Goal: Register for event/course

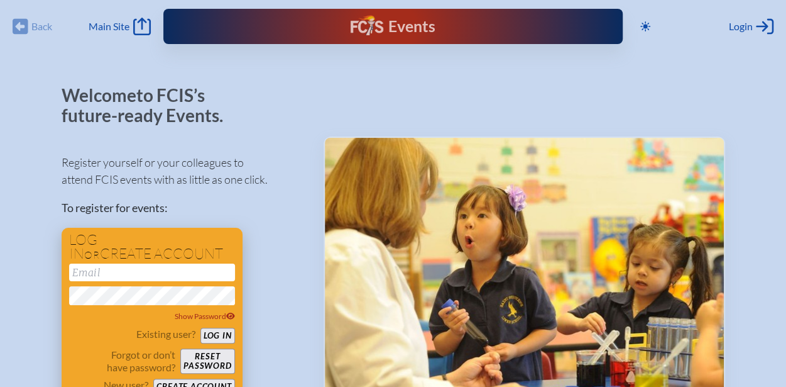
type input "[EMAIL_ADDRESS][DOMAIN_NAME]"
click at [211, 333] on button "Log in" at bounding box center [218, 335] width 35 height 16
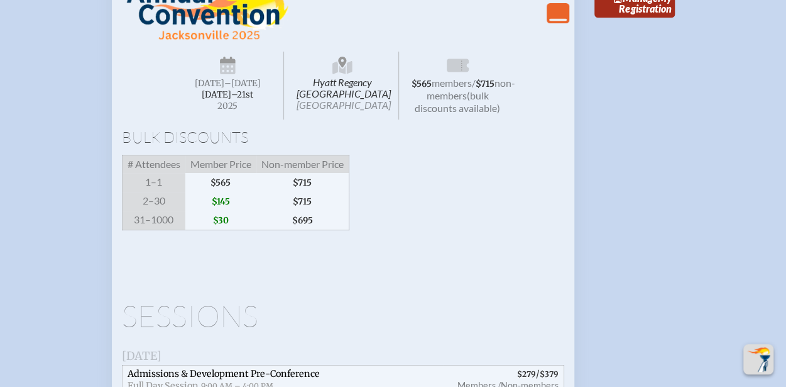
scroll to position [2451, 0]
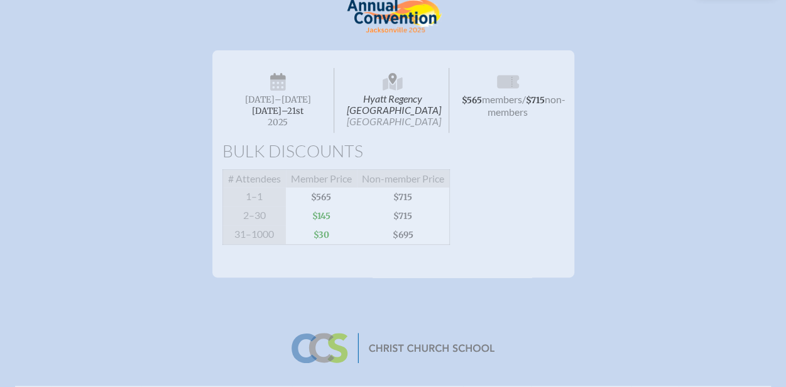
scroll to position [189, 0]
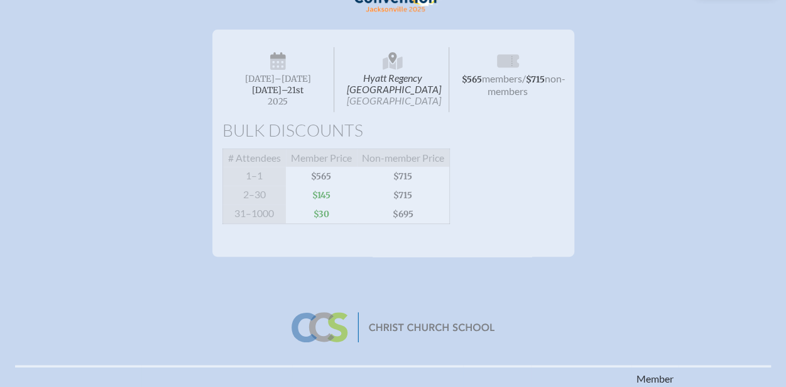
click at [463, 287] on div "Hyatt Regency [GEOGRAPHIC_DATA] Jacksonville [DATE] –[DATE]–⁠21st , 2025 $565 m…" at bounding box center [393, 180] width 786 height 322
click at [380, 301] on div "Hyatt Regency [GEOGRAPHIC_DATA] Jacksonville [DATE] –[DATE]–⁠21st , 2025 $565 m…" at bounding box center [393, 180] width 786 height 322
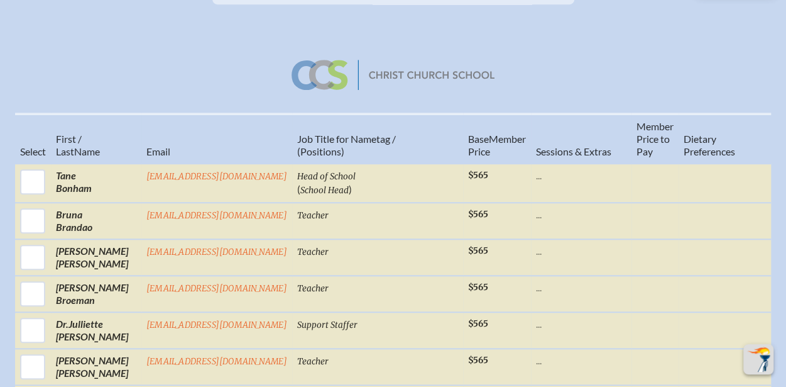
scroll to position [503, 0]
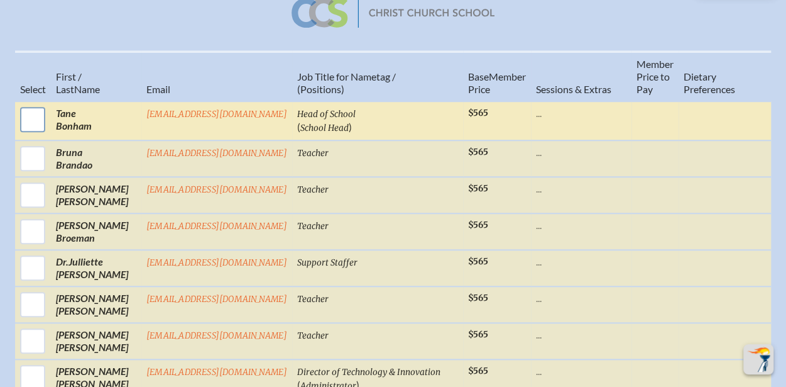
click at [35, 124] on input "checkbox" at bounding box center [32, 119] width 31 height 31
checkbox input "true"
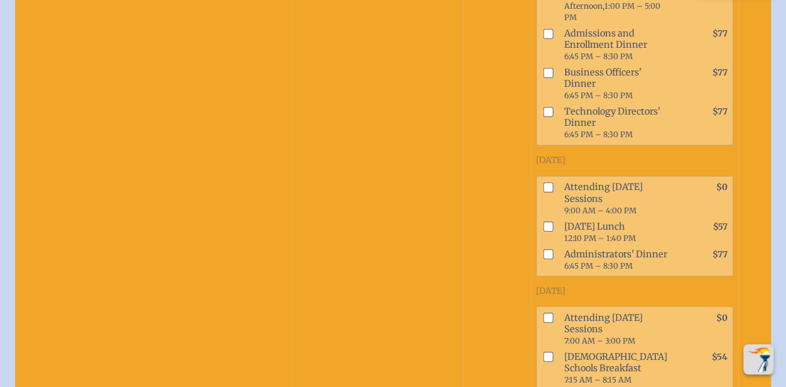
scroll to position [1006, 0]
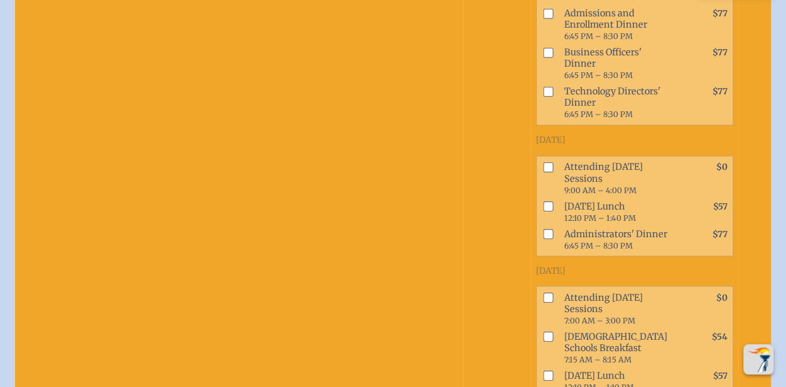
click at [543, 172] on input "checkbox" at bounding box center [548, 167] width 10 height 10
checkbox input "true"
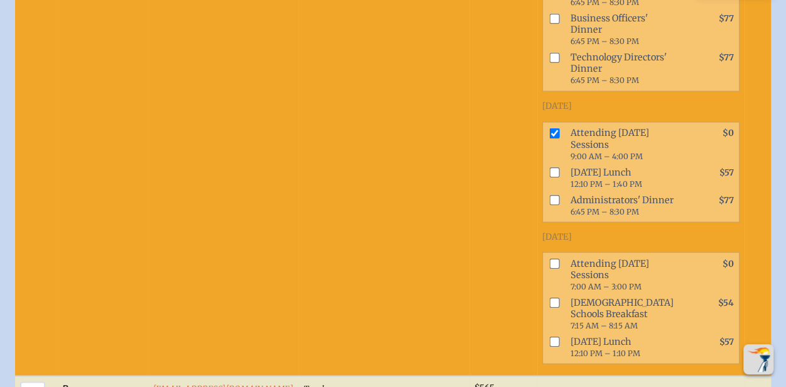
scroll to position [1069, 0]
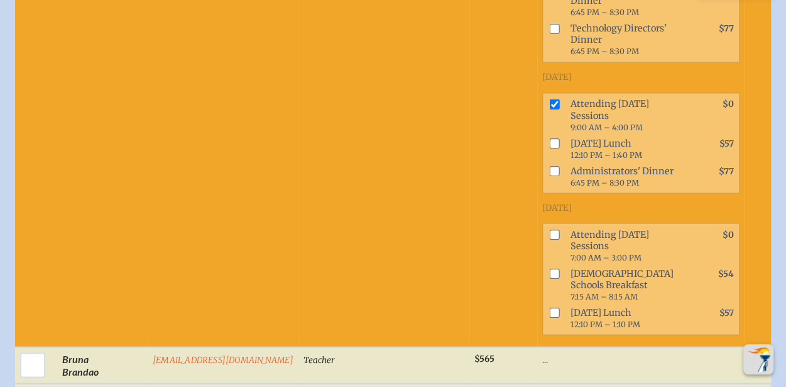
click at [549, 148] on input "checkbox" at bounding box center [554, 143] width 10 height 10
checkbox input "true"
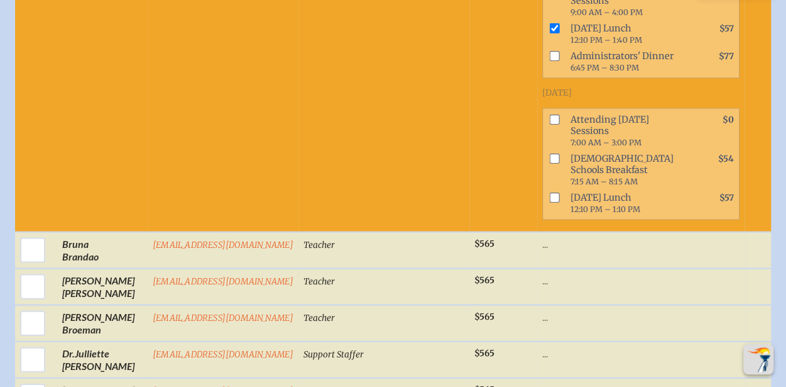
scroll to position [1194, 0]
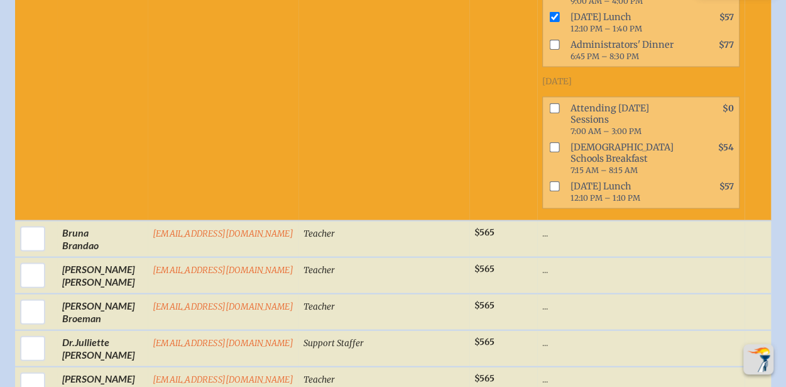
click at [549, 113] on input "checkbox" at bounding box center [554, 108] width 10 height 10
checkbox input "true"
click at [549, 191] on input "checkbox" at bounding box center [554, 186] width 10 height 10
checkbox input "true"
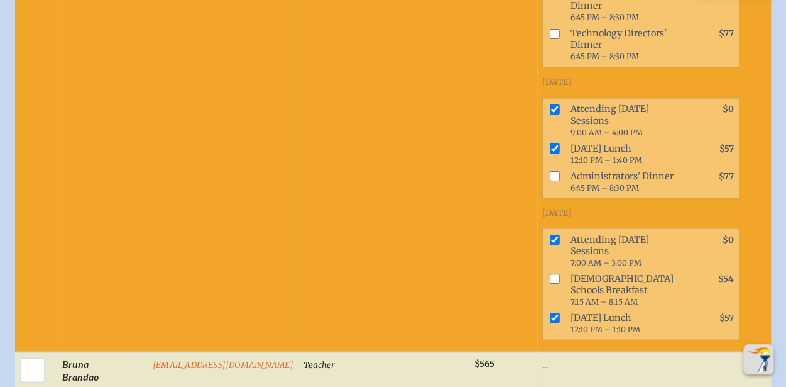
scroll to position [1131, 0]
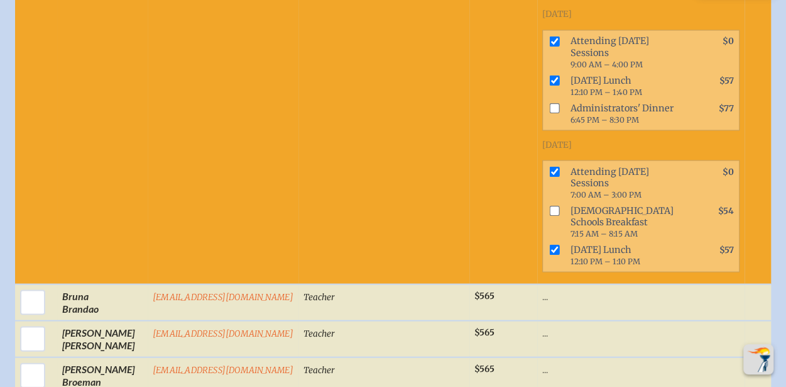
click at [549, 176] on input "checkbox" at bounding box center [554, 171] width 10 height 10
checkbox input "false"
click at [549, 254] on input "checkbox" at bounding box center [554, 249] width 10 height 10
checkbox input "false"
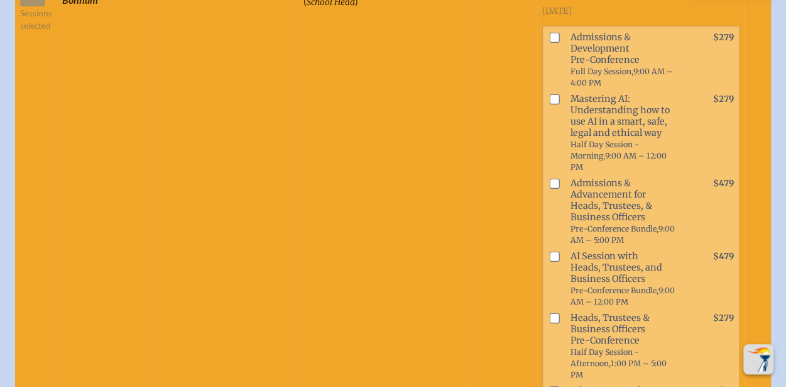
scroll to position [314, 0]
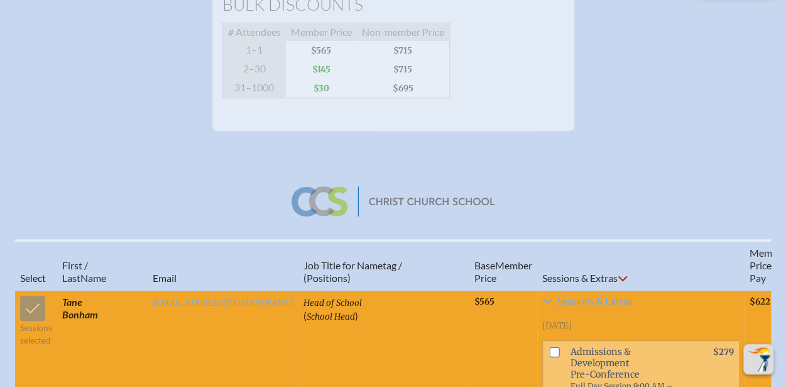
click at [619, 281] on icon at bounding box center [623, 278] width 9 height 5
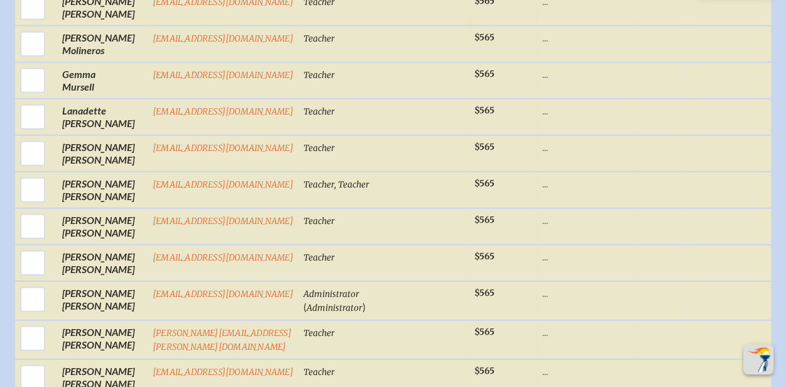
scroll to position [1697, 0]
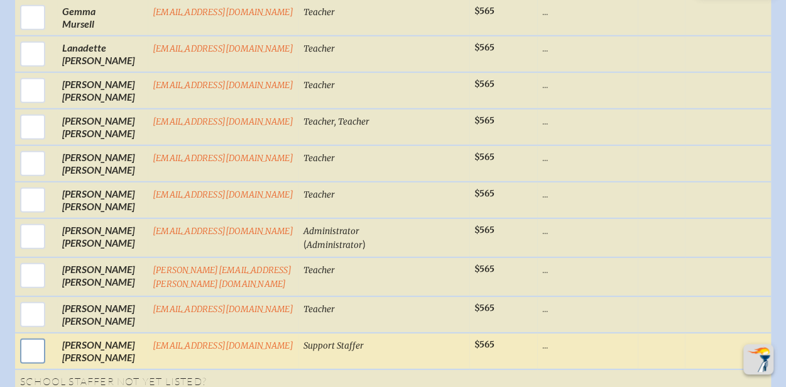
click at [29, 351] on input "checkbox" at bounding box center [32, 350] width 31 height 31
checkbox input "true"
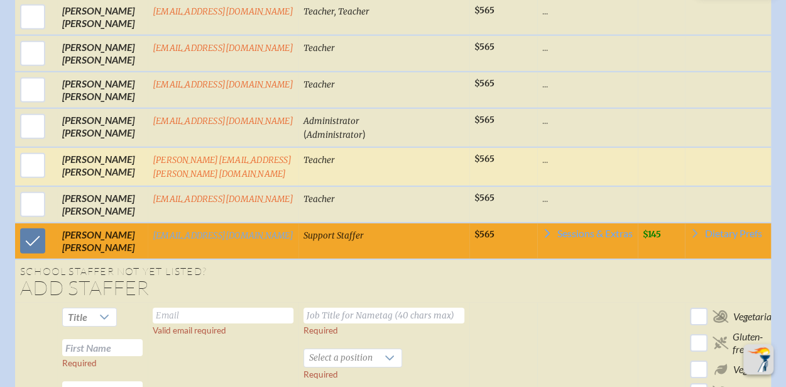
scroll to position [1886, 0]
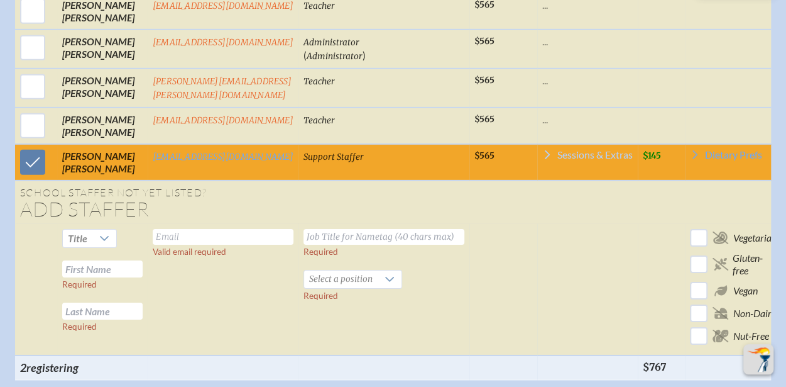
click at [558, 156] on span "Sessions & Extras" at bounding box center [595, 155] width 75 height 10
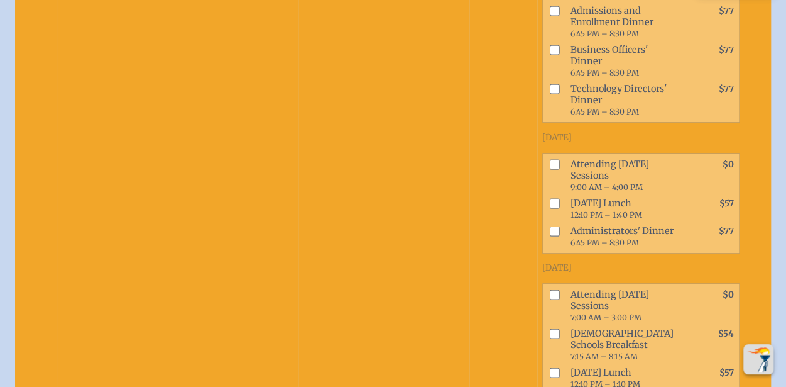
scroll to position [2451, 0]
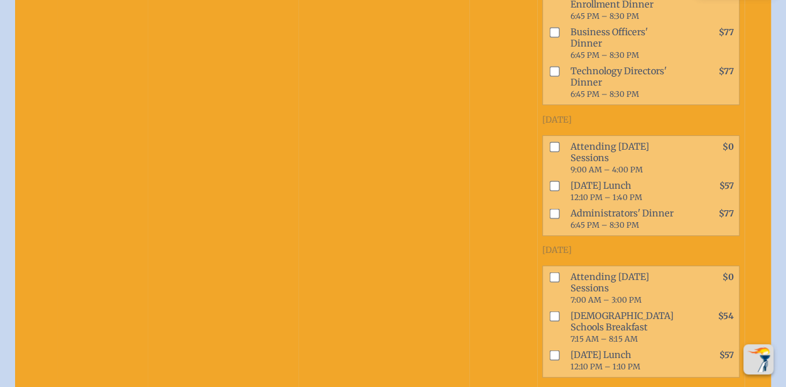
click at [549, 151] on input "checkbox" at bounding box center [554, 146] width 10 height 10
checkbox input "true"
click at [549, 190] on input "checkbox" at bounding box center [554, 185] width 10 height 10
checkbox input "true"
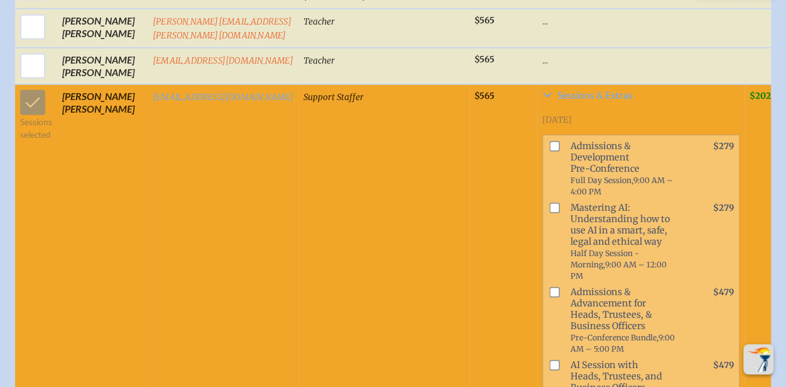
scroll to position [1886, 0]
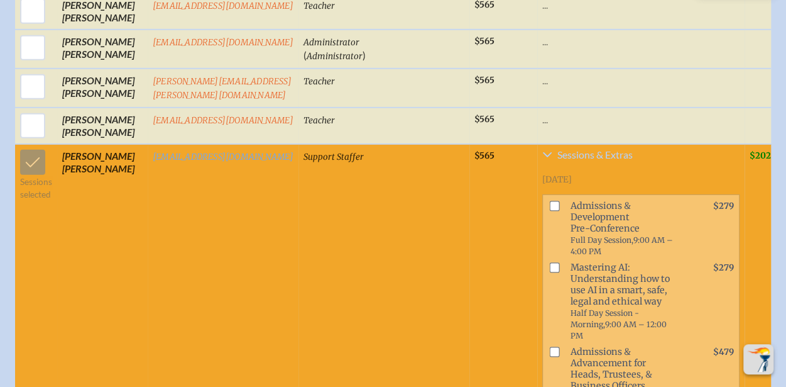
click at [558, 153] on span "Sessions & Extras" at bounding box center [595, 155] width 75 height 10
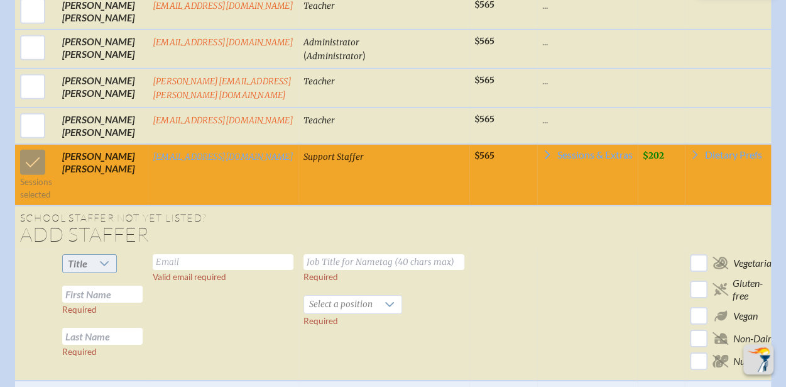
click at [102, 261] on icon at bounding box center [104, 263] width 10 height 10
click at [205, 260] on input "text" at bounding box center [223, 262] width 141 height 16
type input "tward@ccsfl.org"
click at [366, 260] on input "text" at bounding box center [384, 262] width 161 height 16
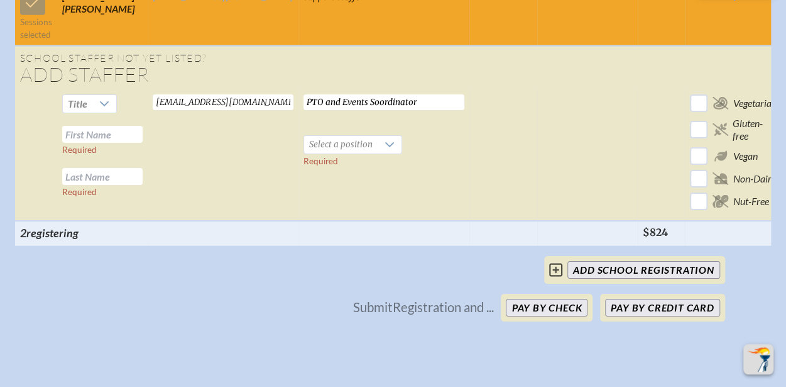
scroll to position [2137, 0]
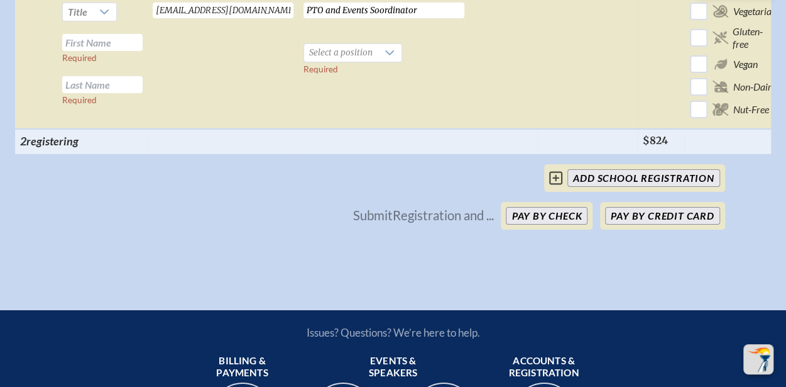
click at [370, 7] on input "PTO and Events Soordinator" at bounding box center [384, 11] width 161 height 16
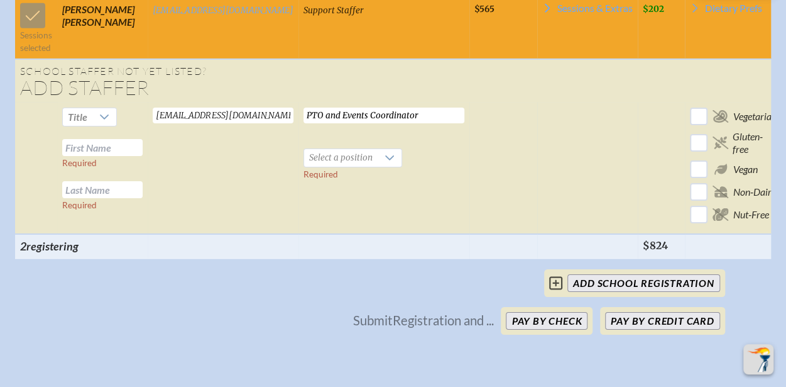
scroll to position [2011, 0]
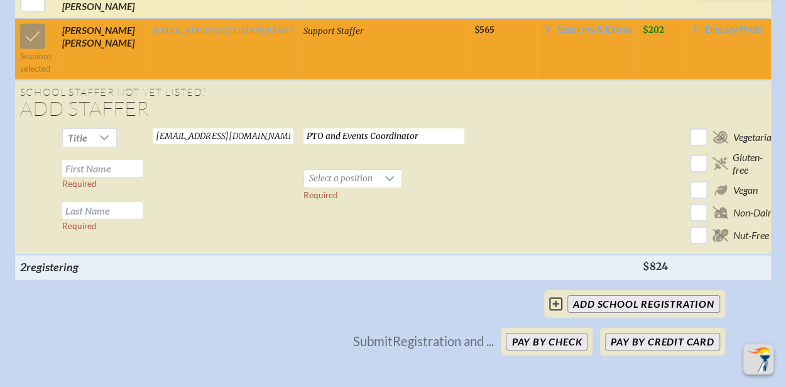
type input "PTO and Events Coordinator"
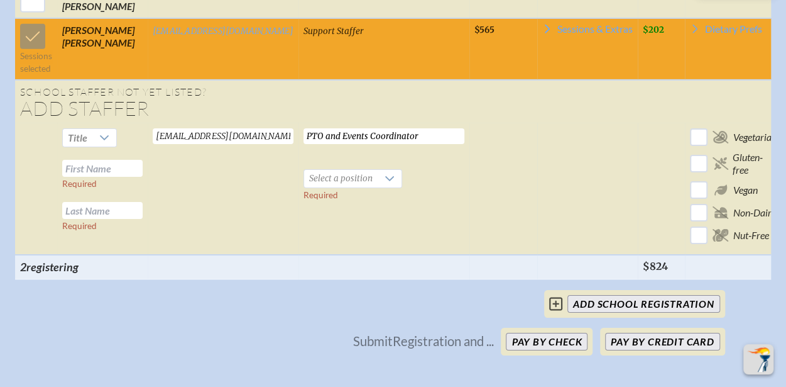
click at [106, 167] on input "text" at bounding box center [102, 168] width 80 height 17
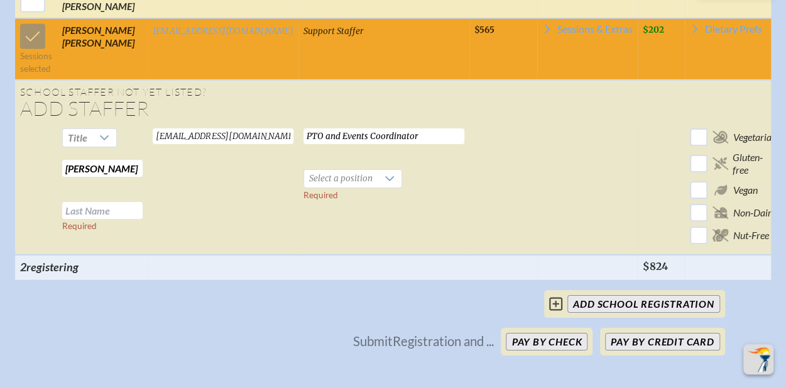
type input "Trisha"
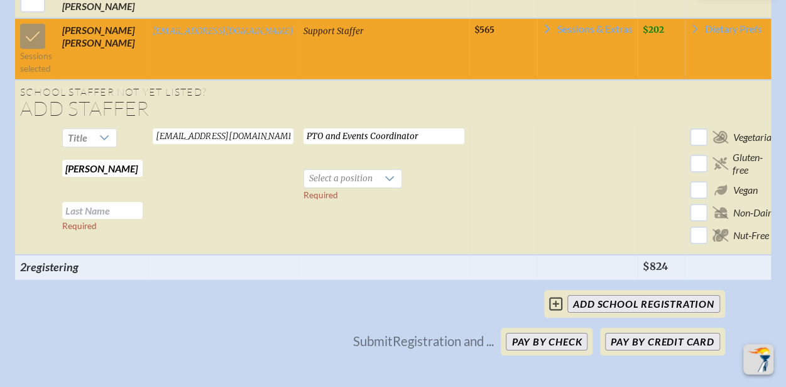
click at [92, 204] on input "text" at bounding box center [102, 210] width 80 height 17
type input "Ward"
click at [385, 177] on icon at bounding box center [389, 178] width 9 height 5
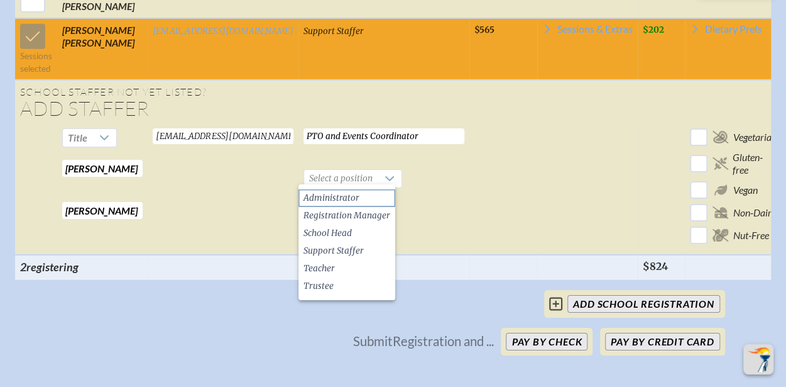
click at [348, 195] on span "Administrator" at bounding box center [332, 198] width 56 height 13
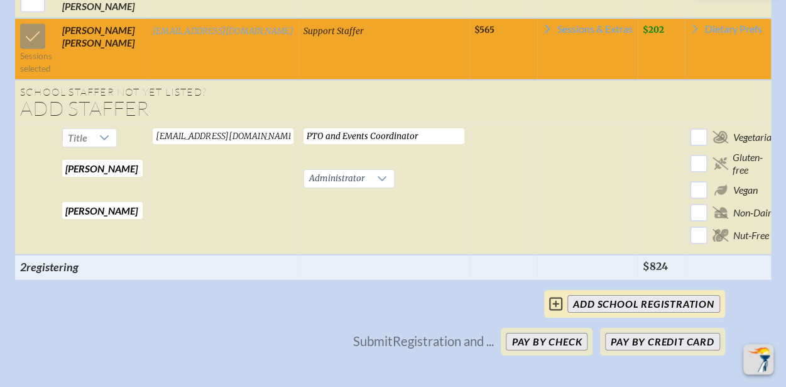
click at [557, 311] on icon at bounding box center [555, 303] width 13 height 15
click at [588, 307] on input "add School Registration" at bounding box center [644, 304] width 152 height 18
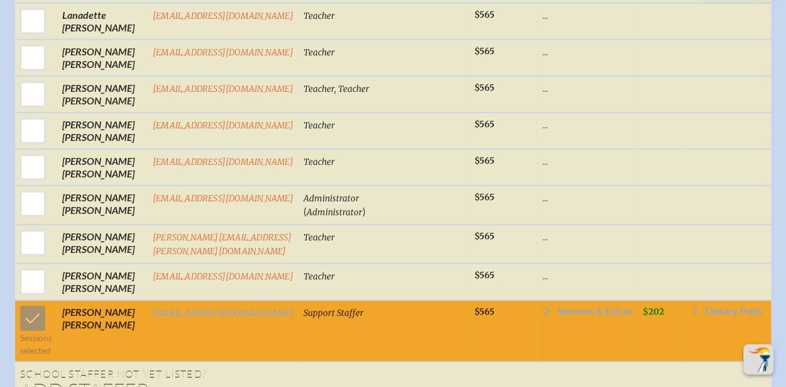
scroll to position [1886, 0]
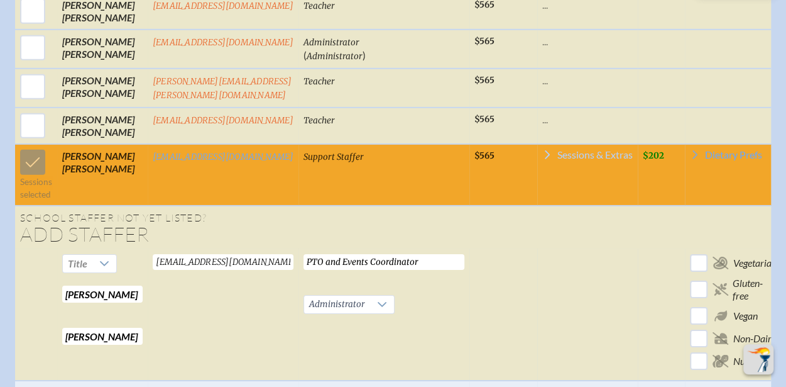
click at [558, 150] on span "Sessions & Extras" at bounding box center [595, 155] width 75 height 10
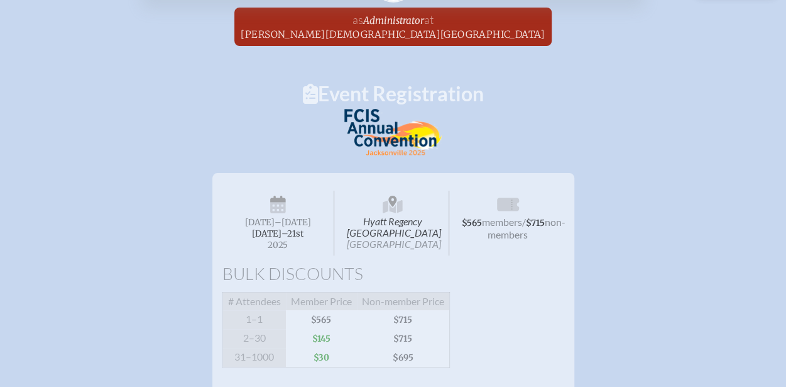
scroll to position [0, 0]
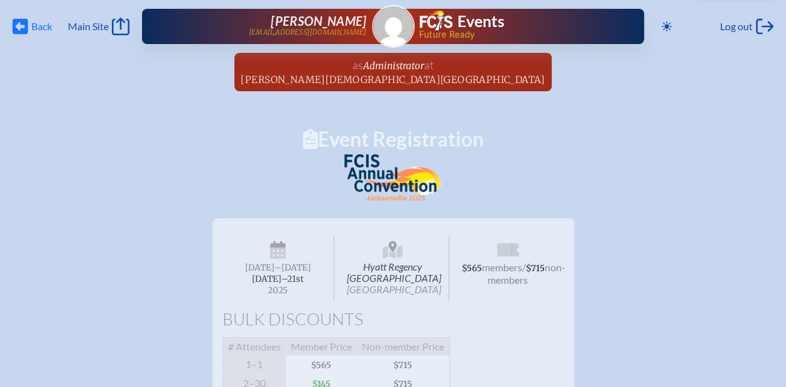
click at [19, 27] on icon "Back" at bounding box center [21, 27] width 16 height 18
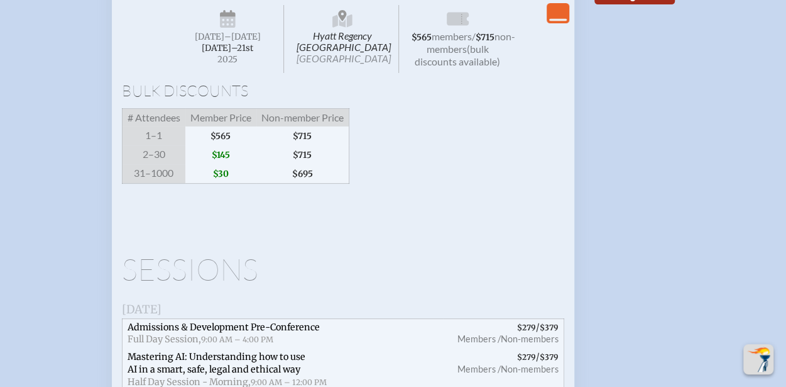
scroll to position [2389, 0]
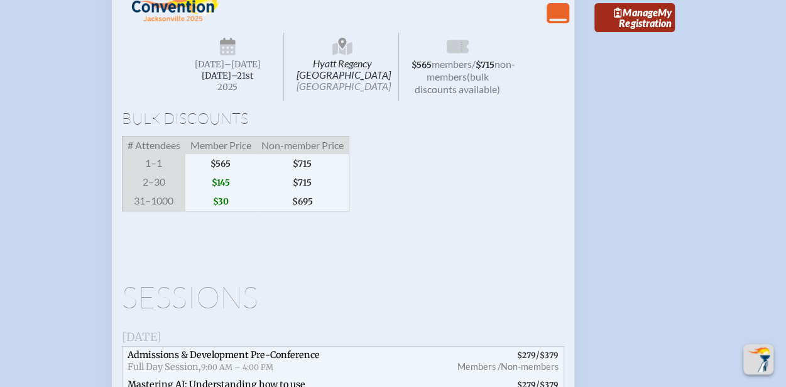
click at [564, 22] on icon "View Less" at bounding box center [558, 13] width 18 height 18
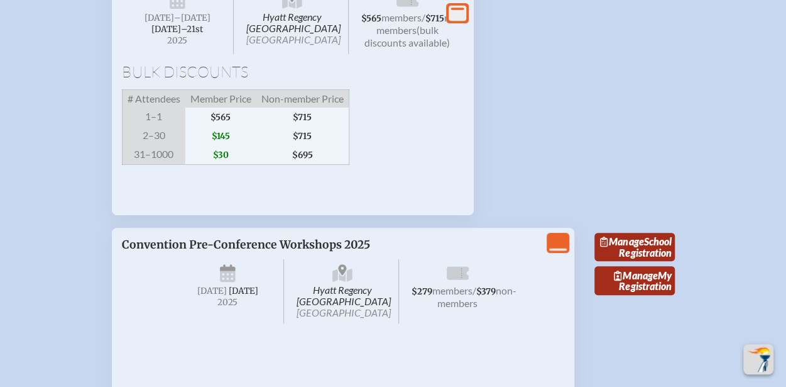
scroll to position [2438, 0]
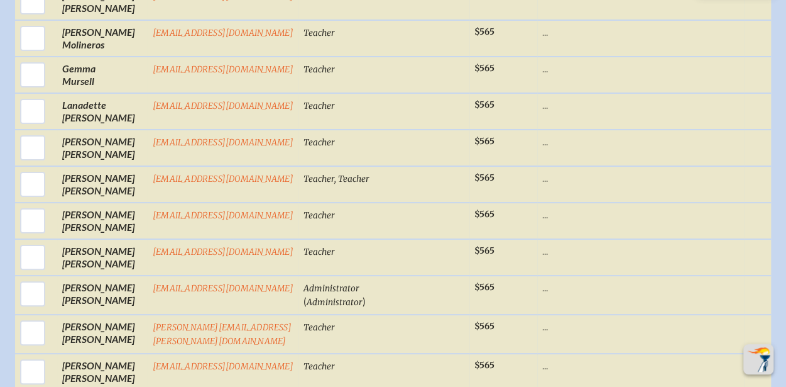
scroll to position [2577, 0]
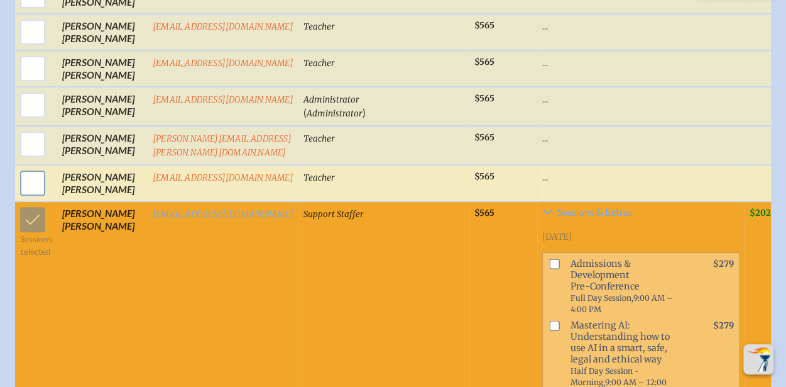
click at [29, 199] on input "checkbox" at bounding box center [32, 182] width 31 height 31
checkbox input "true"
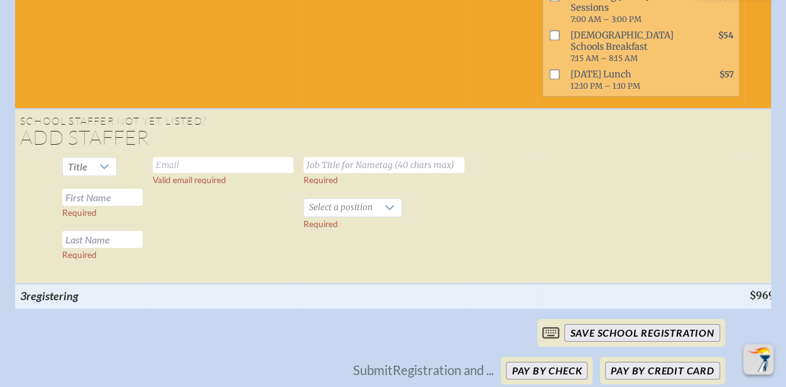
scroll to position [4274, 0]
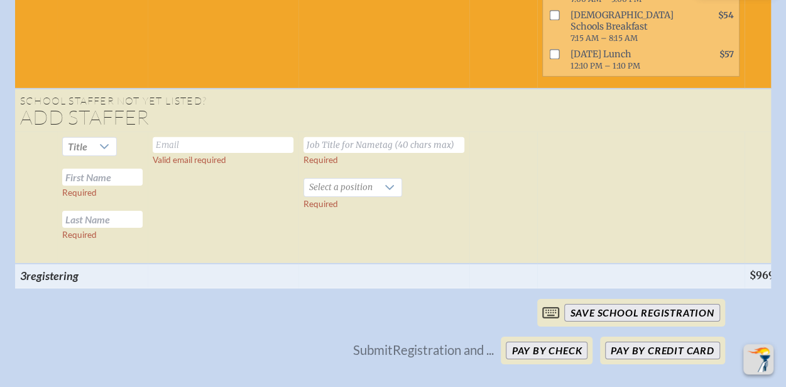
click at [157, 153] on input "text" at bounding box center [223, 145] width 141 height 16
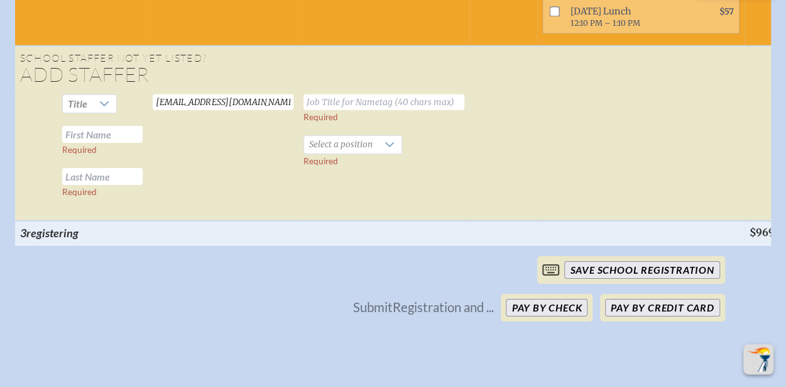
scroll to position [4337, 0]
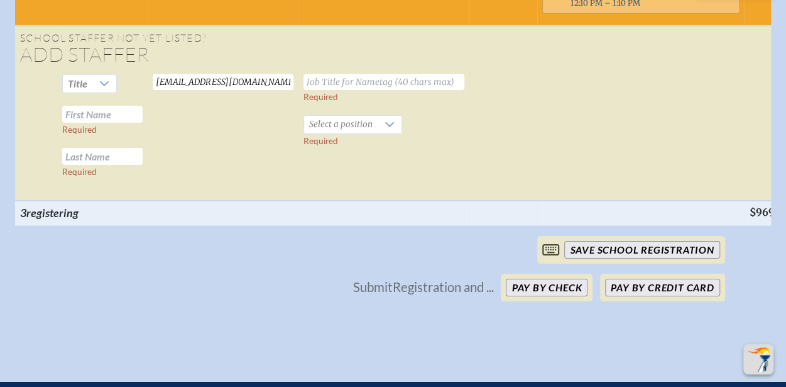
type input "bwalsh@ccsfl.org"
click at [305, 90] on input "text" at bounding box center [384, 82] width 161 height 16
type input "Director of Development & Communications"
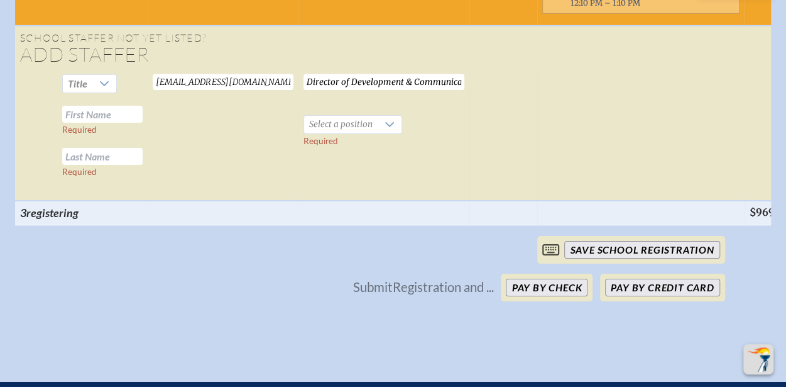
click at [113, 123] on input "text" at bounding box center [102, 114] width 80 height 17
type input "Brooke"
click at [110, 165] on input "text" at bounding box center [102, 156] width 80 height 17
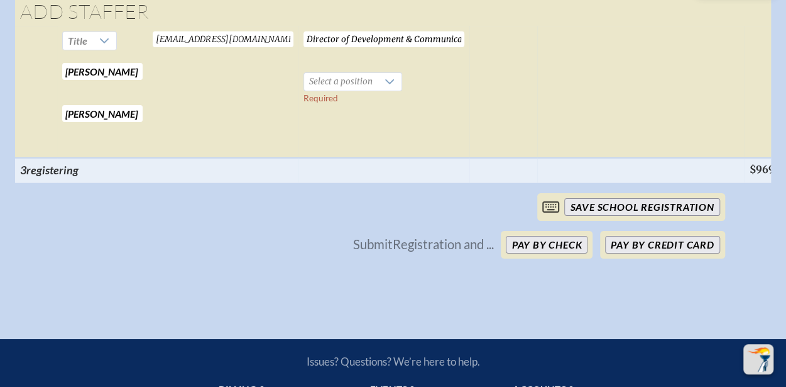
scroll to position [4400, 0]
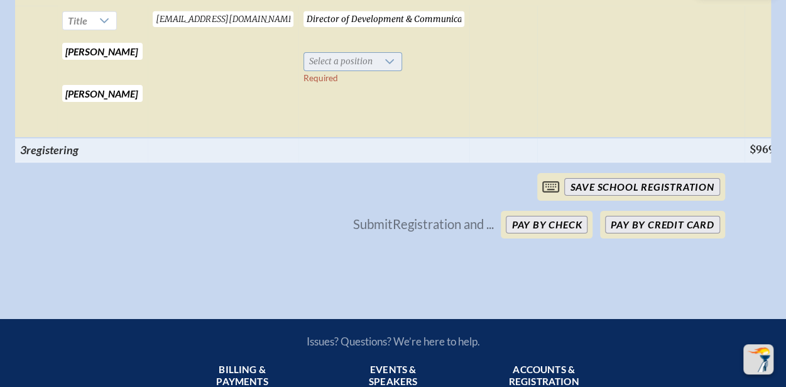
type input "Walsh"
click at [387, 67] on icon at bounding box center [390, 62] width 10 height 10
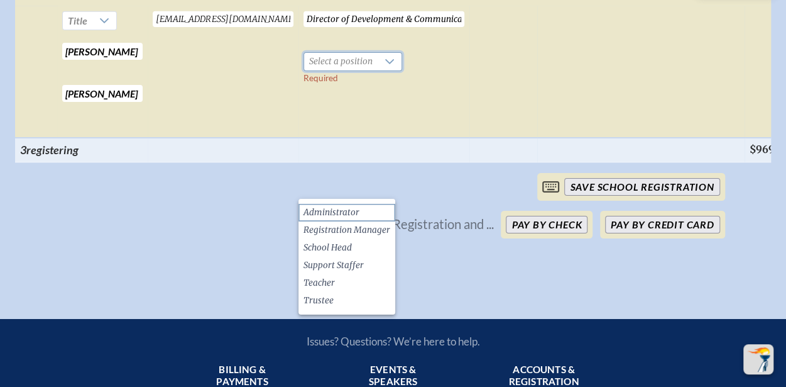
click at [376, 209] on li "Administrator" at bounding box center [347, 213] width 97 height 18
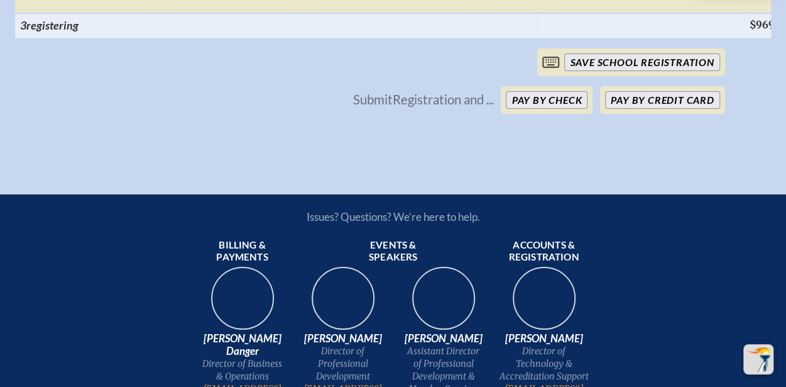
scroll to position [4526, 0]
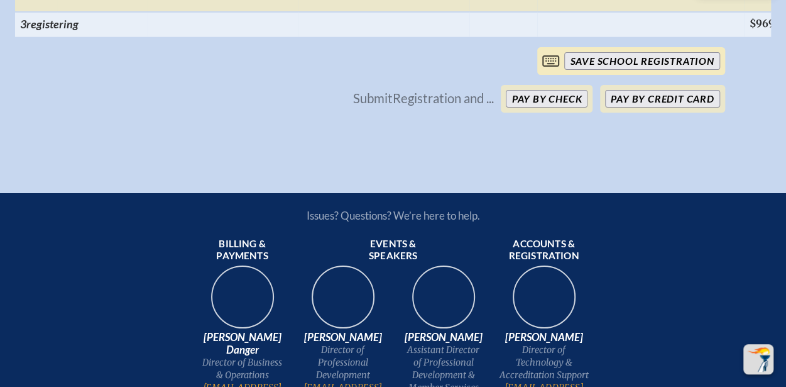
click at [632, 70] on input "save School Registration" at bounding box center [641, 61] width 155 height 18
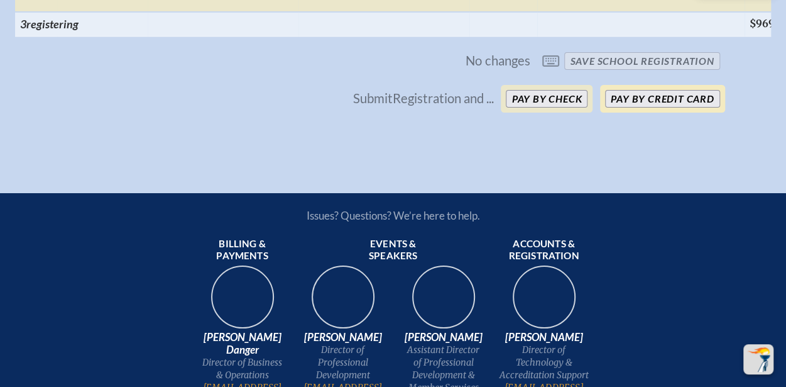
click at [645, 107] on button "Pay by Credit Card" at bounding box center [662, 99] width 114 height 18
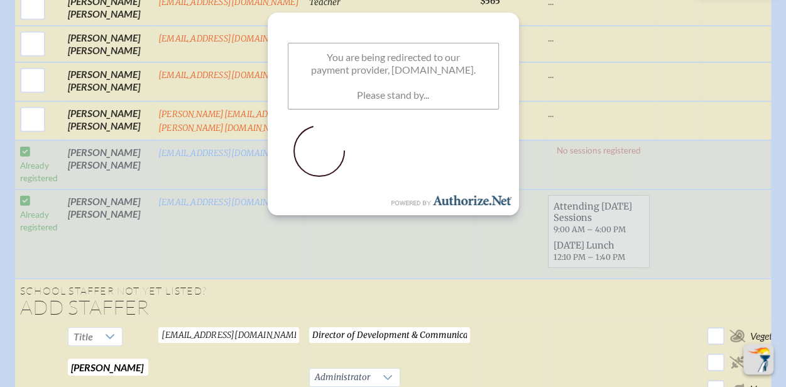
scroll to position [1875, 0]
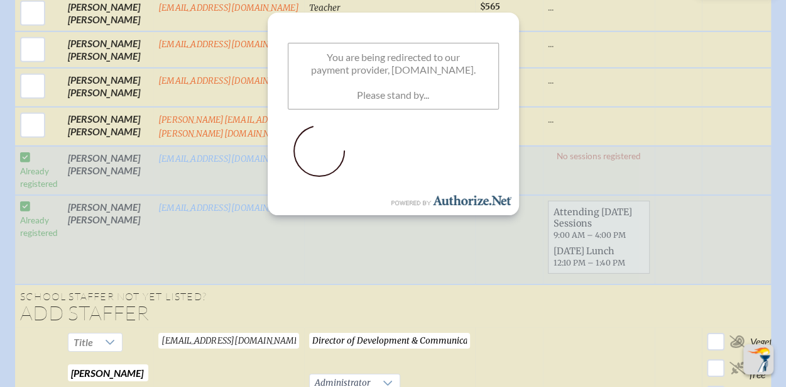
click at [18, 156] on td "Already registered" at bounding box center [39, 170] width 48 height 49
click at [25, 154] on td "Already registered" at bounding box center [39, 170] width 48 height 49
click at [24, 154] on td "Already registered" at bounding box center [39, 170] width 48 height 49
click at [18, 149] on td "Already registered" at bounding box center [39, 170] width 48 height 49
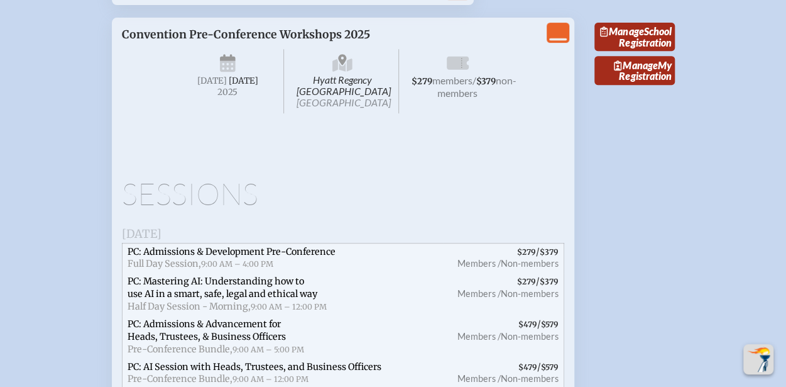
scroll to position [2626, 0]
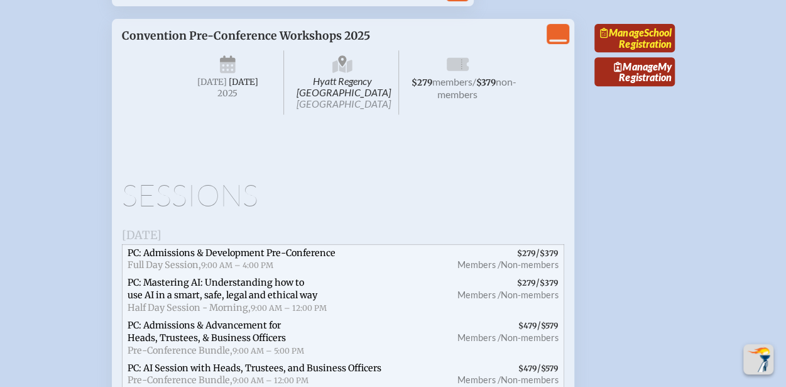
click at [638, 53] on link "Manage School Registration" at bounding box center [635, 38] width 80 height 29
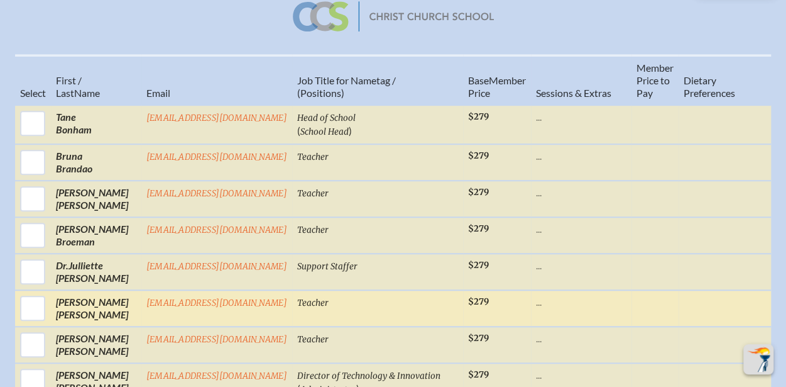
scroll to position [377, 0]
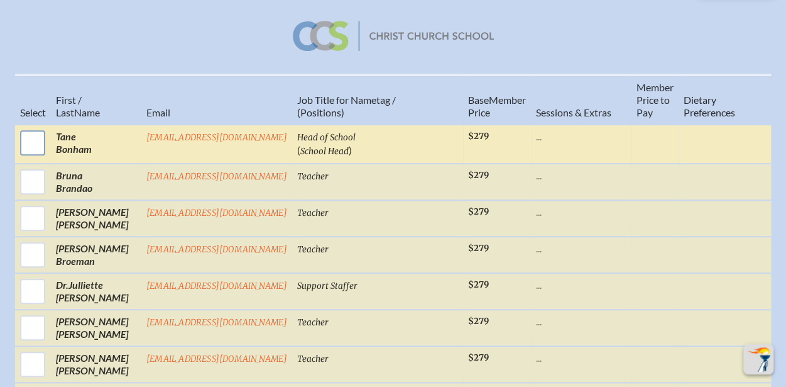
click at [35, 158] on input "checkbox" at bounding box center [32, 142] width 31 height 31
checkbox input "true"
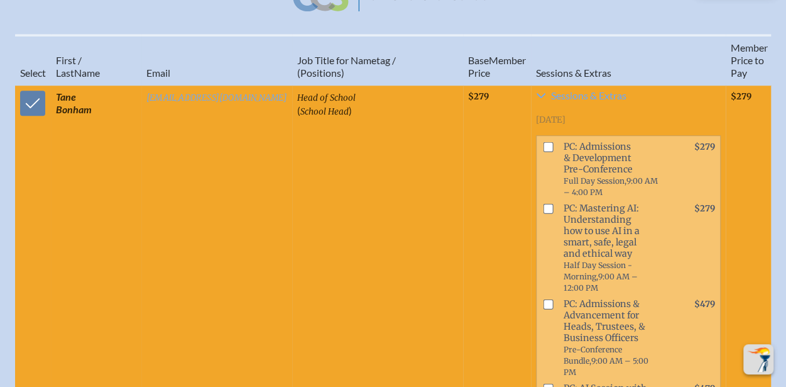
scroll to position [314, 0]
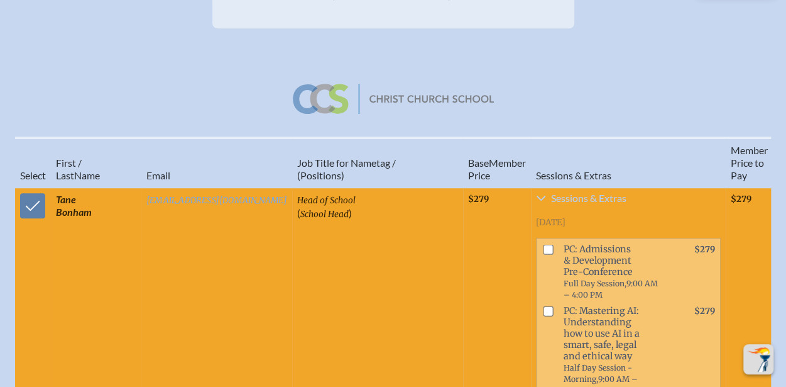
click at [551, 203] on span "Sessions & Extras" at bounding box center [588, 198] width 75 height 10
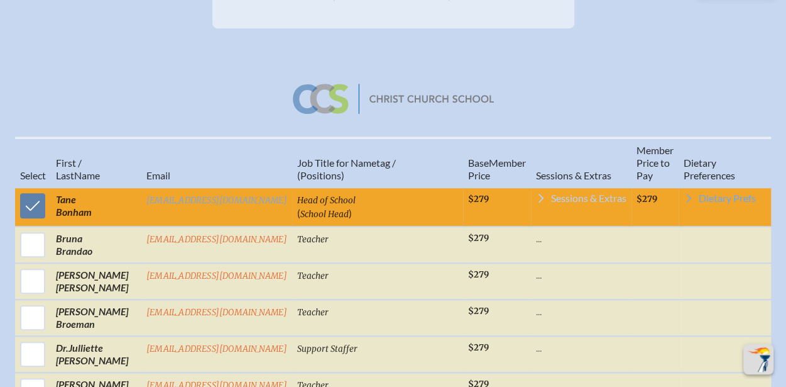
click at [551, 203] on span "Sessions & Extras" at bounding box center [588, 198] width 75 height 10
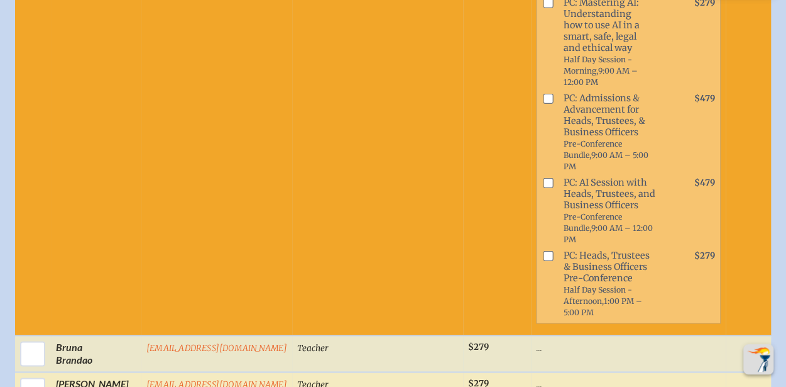
scroll to position [440, 0]
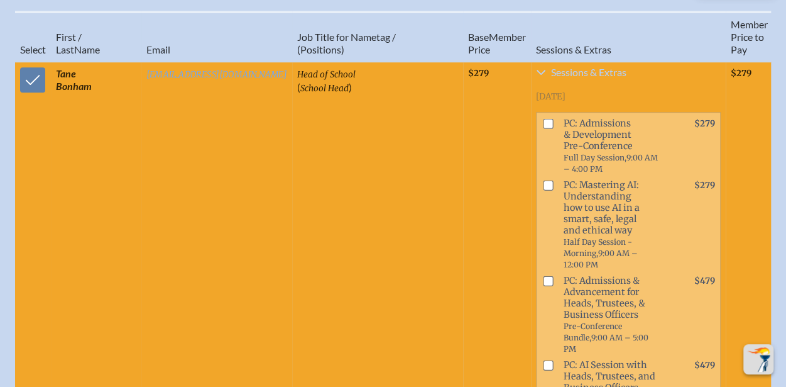
click at [562, 77] on span "Sessions & Extras" at bounding box center [588, 72] width 75 height 10
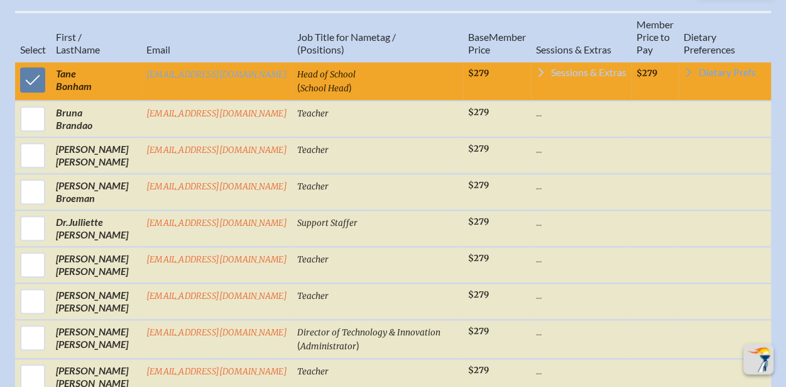
click at [562, 77] on span "Sessions & Extras" at bounding box center [588, 72] width 75 height 10
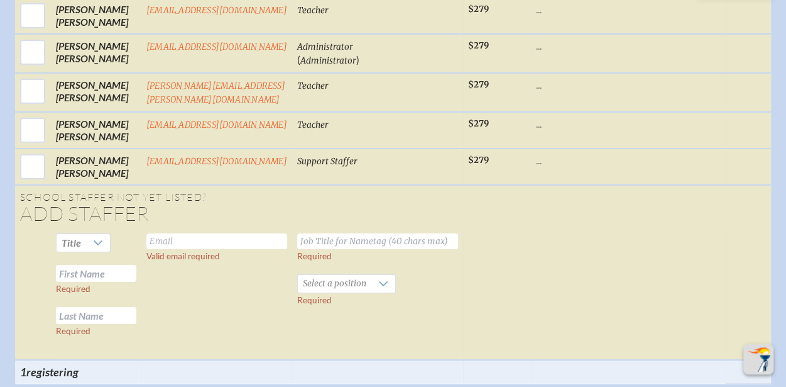
scroll to position [2200, 9]
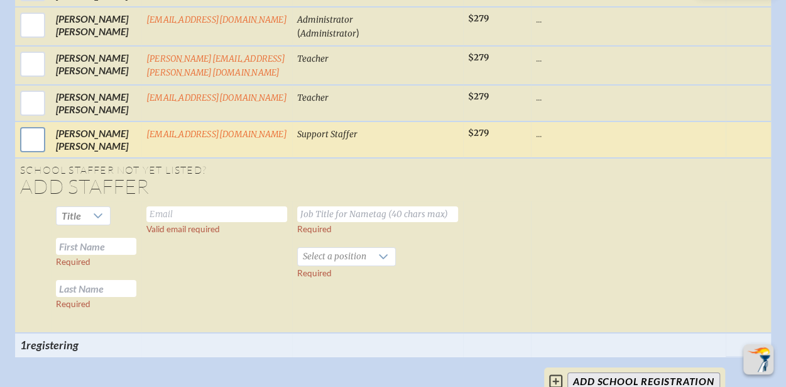
click at [21, 136] on input "checkbox" at bounding box center [32, 139] width 31 height 31
checkbox input "true"
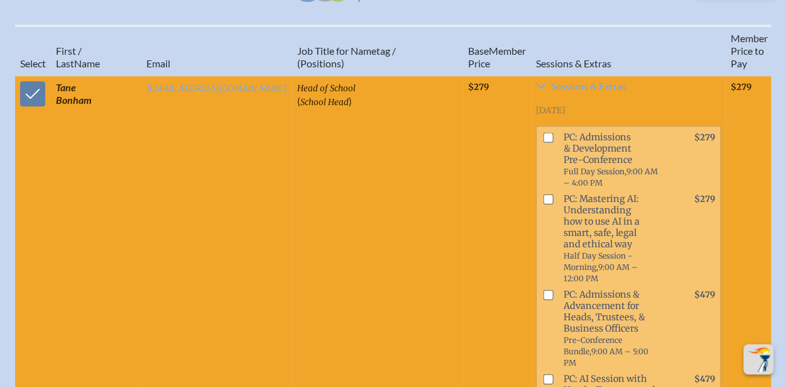
scroll to position [377, 9]
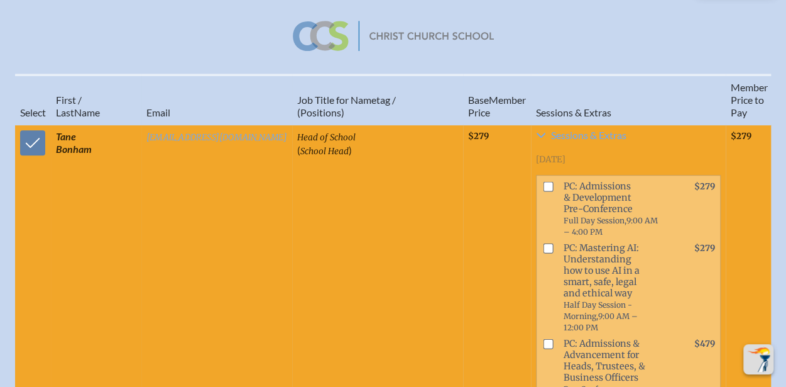
click at [778, 140] on icon at bounding box center [783, 135] width 10 height 10
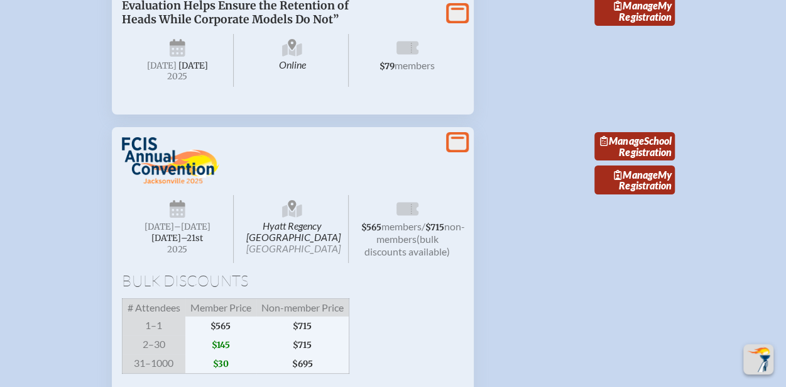
scroll to position [2223, 0]
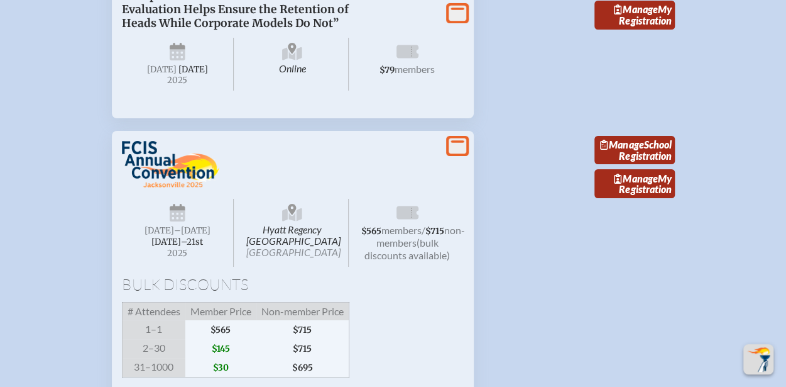
click at [453, 155] on icon "View More" at bounding box center [458, 146] width 18 height 18
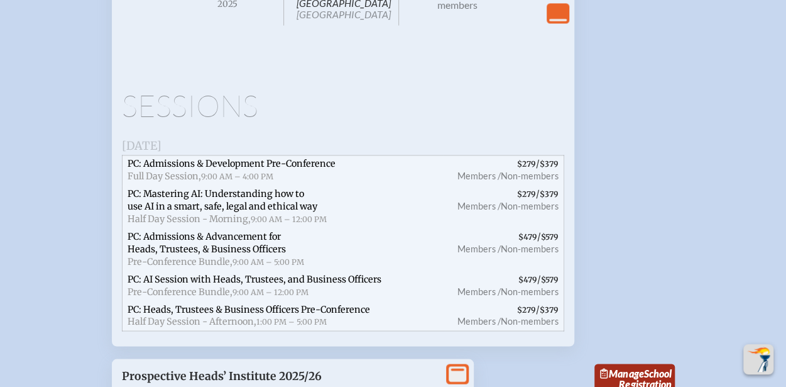
scroll to position [3165, 0]
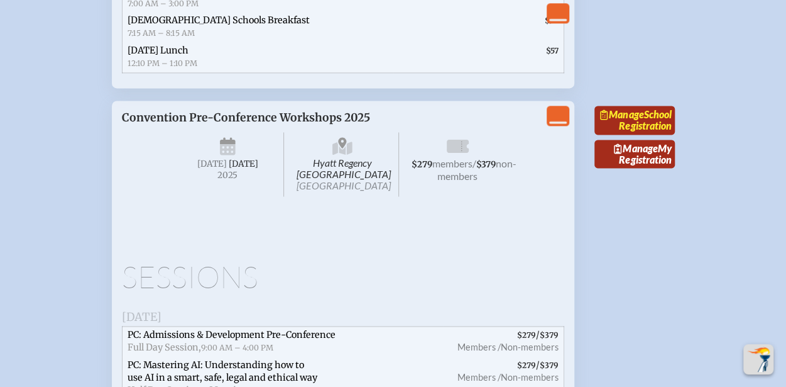
click at [642, 135] on link "Manage School Registration" at bounding box center [635, 120] width 80 height 29
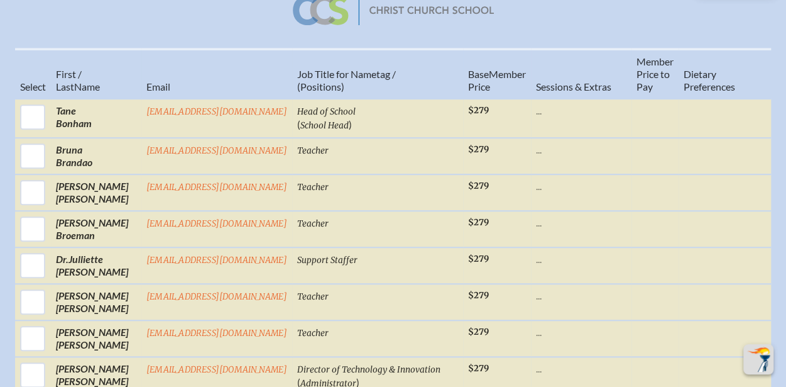
scroll to position [440, 0]
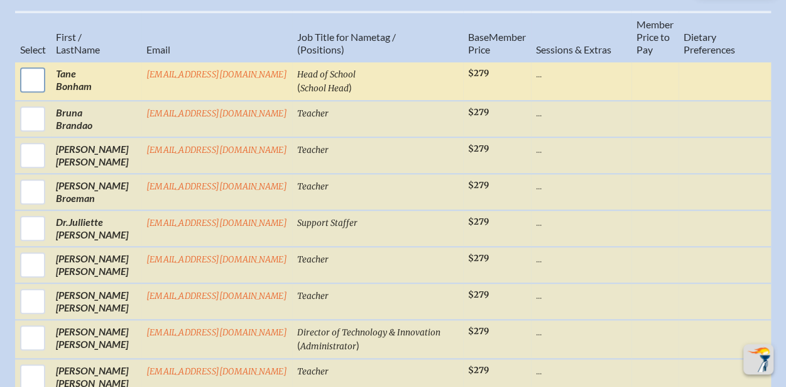
click at [30, 85] on input "checkbox" at bounding box center [32, 79] width 31 height 31
checkbox input "true"
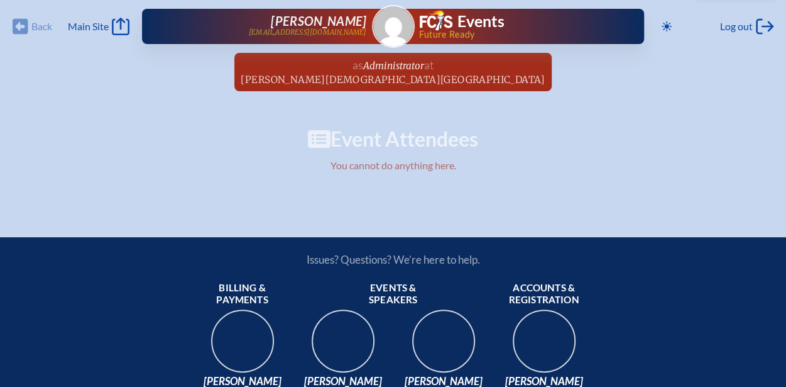
click at [19, 24] on div "Back Back Main Site Main Site" at bounding box center [71, 27] width 117 height 18
click at [23, 21] on div "Back Back Main Site Main Site" at bounding box center [71, 27] width 117 height 18
drag, startPoint x: 368, startPoint y: 147, endPoint x: 314, endPoint y: 124, distance: 58.6
click at [365, 144] on h1 "Event Attendees" at bounding box center [393, 139] width 786 height 20
click at [319, 134] on icon at bounding box center [319, 139] width 23 height 20
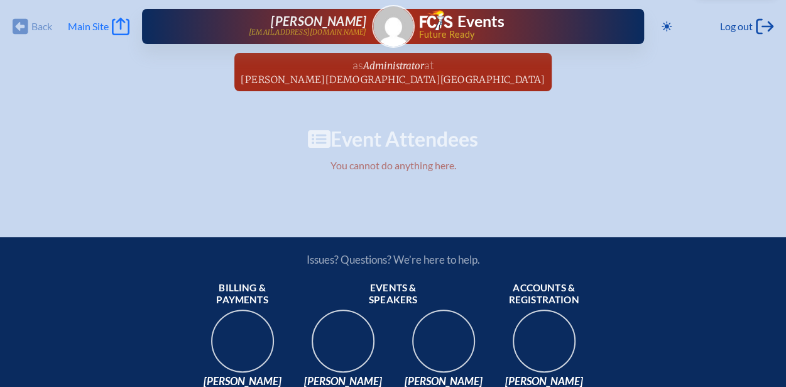
click at [120, 22] on icon at bounding box center [121, 27] width 18 height 18
